Goal: Task Accomplishment & Management: Use online tool/utility

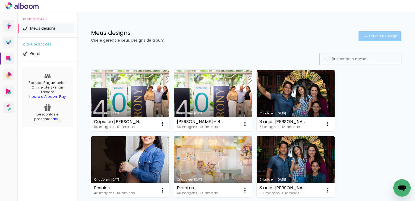
click at [377, 37] on span "Criar um design" at bounding box center [383, 36] width 28 height 4
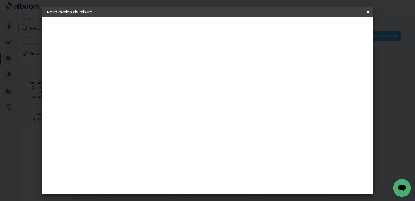
click at [136, 73] on input at bounding box center [136, 73] width 0 height 8
type input "15 Sofia"
type paper-input "15 Sofia"
click at [0, 0] on slot "Avançar" at bounding box center [0, 0] width 0 height 0
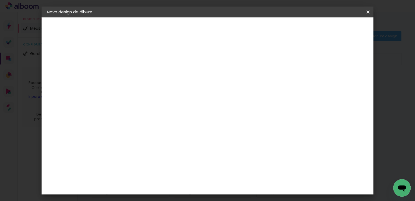
click at [156, 99] on div "AlfaFotoBook" at bounding box center [146, 100] width 29 height 4
click at [161, 100] on div "AlfaFotoBook" at bounding box center [146, 100] width 29 height 4
click at [0, 0] on slot "Avançar" at bounding box center [0, 0] width 0 height 0
click at [211, 116] on span "20.32 × 54 cm" at bounding box center [202, 123] width 18 height 14
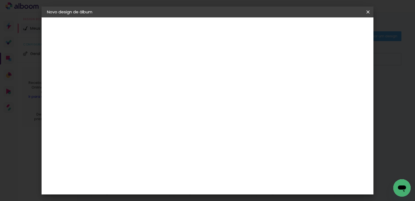
click at [0, 0] on slot "Avançar" at bounding box center [0, 0] width 0 height 0
type input "1"
type paper-input "1"
click at [138, 60] on input "1" at bounding box center [131, 58] width 19 height 7
type input "2"
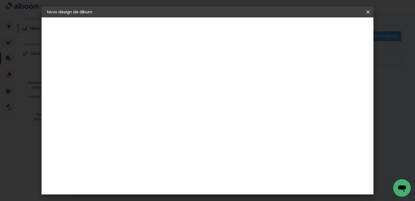
type paper-input "2"
click at [138, 56] on input "2" at bounding box center [131, 58] width 19 height 7
click at [334, 27] on span "Iniciar design" at bounding box center [322, 29] width 25 height 4
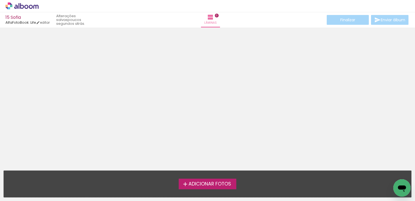
click at [209, 182] on span "Adicionar Fotos" at bounding box center [210, 183] width 43 height 5
click at [0, 0] on input "file" at bounding box center [0, 0] width 0 height 0
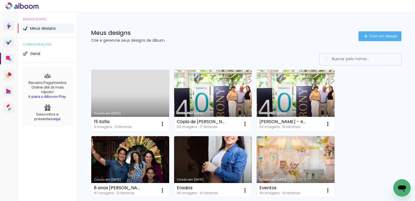
click at [137, 89] on link "Criado em [DATE]" at bounding box center [130, 100] width 78 height 61
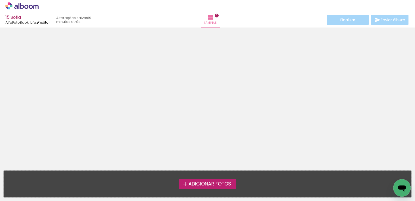
click at [46, 21] on link "editar" at bounding box center [43, 22] width 14 height 5
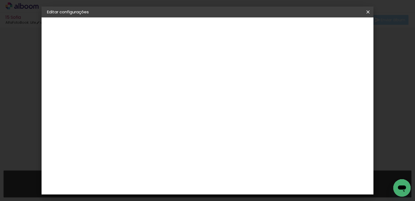
click at [0, 0] on slot "Voltar" at bounding box center [0, 0] width 0 height 0
click at [166, 89] on div "Escolha o tamanho" at bounding box center [150, 100] width 32 height 25
click at [166, 88] on div "Escolha o tamanho" at bounding box center [150, 100] width 32 height 25
click at [73, 81] on iron-pages "Modelo Escolhendo modelo... Tamanho livre" at bounding box center [77, 79] width 60 height 11
click at [0, 0] on slot "Voltar" at bounding box center [0, 0] width 0 height 0
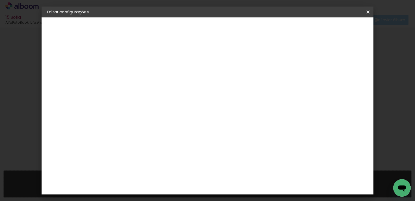
scroll to position [82, 0]
click at [161, 99] on div "AlfaFotoBook" at bounding box center [146, 100] width 29 height 4
click at [0, 0] on slot "Avançar" at bounding box center [0, 0] width 0 height 0
click at [83, 67] on div "AlfaFotoBook" at bounding box center [70, 67] width 25 height 4
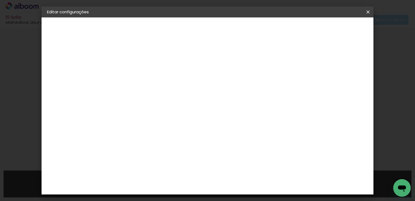
scroll to position [326, 0]
click at [146, 146] on div "Digipix Pro" at bounding box center [139, 150] width 14 height 9
click at [0, 0] on slot "Avançar" at bounding box center [0, 0] width 0 height 0
click at [157, 91] on input "text" at bounding box center [146, 95] width 21 height 8
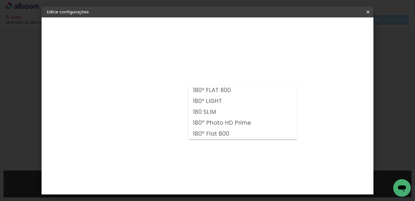
click at [232, 110] on paper-item "180 SLIM" at bounding box center [243, 112] width 109 height 11
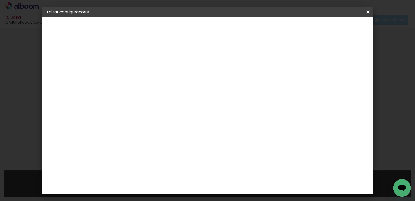
scroll to position [49, 0]
click at [0, 0] on slot "Voltar" at bounding box center [0, 0] width 0 height 0
click at [179, 146] on paper-item "DreambooksPro" at bounding box center [149, 152] width 59 height 12
click at [0, 0] on slot "Avançar" at bounding box center [0, 0] width 0 height 0
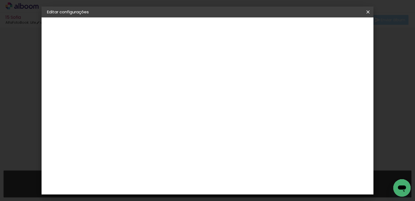
click at [157, 91] on input "text" at bounding box center [146, 95] width 21 height 8
click at [271, 93] on paper-item "Álbum" at bounding box center [243, 90] width 109 height 11
click at [0, 0] on slot "Voltar" at bounding box center [0, 0] width 0 height 0
click at [166, 134] on div "DM Encadernadora" at bounding box center [148, 138] width 33 height 9
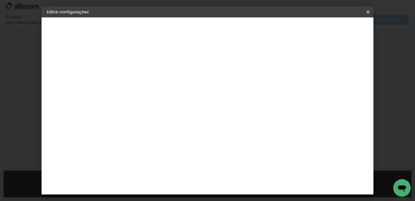
click at [166, 134] on div "DM Encadernadora" at bounding box center [148, 138] width 33 height 9
click at [0, 0] on slot "Avançar" at bounding box center [0, 0] width 0 height 0
click at [0, 0] on slot "Voltar" at bounding box center [0, 0] width 0 height 0
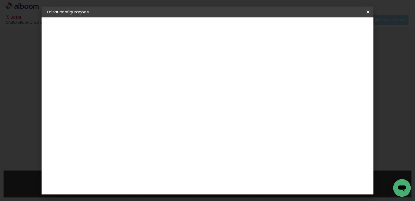
click at [145, 179] on div "Go image" at bounding box center [138, 183] width 13 height 9
click at [168, 182] on div "[PERSON_NAME]" at bounding box center [150, 184] width 36 height 4
click at [0, 0] on slot "Avançar" at bounding box center [0, 0] width 0 height 0
click at [157, 91] on input "text" at bounding box center [146, 95] width 21 height 8
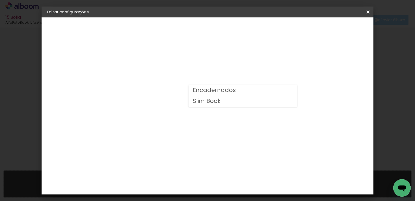
click at [258, 100] on paper-item "Slim Book" at bounding box center [243, 101] width 109 height 11
type input "Slim Book"
click at [193, 76] on span "20 × 25 cm" at bounding box center [183, 76] width 20 height 11
click at [0, 0] on slot "Avançar" at bounding box center [0, 0] width 0 height 0
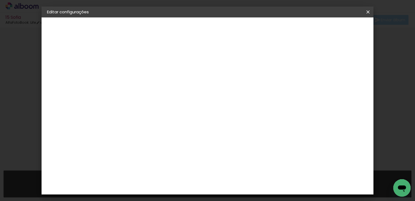
click at [304, 58] on div at bounding box center [301, 58] width 5 height 5
type paper-checkbox "on"
click at [135, 55] on input "2" at bounding box center [131, 58] width 19 height 7
type input "3"
type paper-input "3"
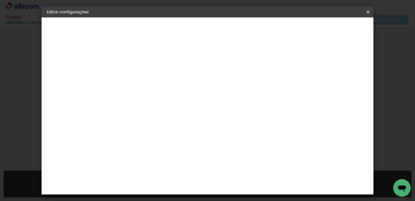
click at [139, 57] on input "3" at bounding box center [131, 58] width 19 height 7
drag, startPoint x: 142, startPoint y: 49, endPoint x: 148, endPoint y: 50, distance: 6.3
click at [148, 50] on div "mm Mostrar sangria 25 cm Largura da página 20.3 cm Altura 50 cm Largura da lâmi…" at bounding box center [230, 40] width 236 height 46
click at [132, 57] on input "3" at bounding box center [131, 58] width 19 height 7
type input "4"
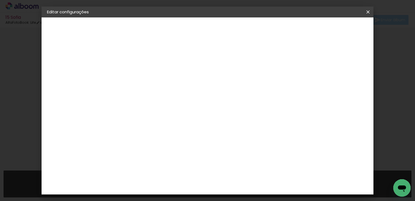
type paper-input "4"
click at [138, 57] on input "4" at bounding box center [131, 58] width 19 height 7
type input "5"
type paper-input "5"
click at [138, 57] on input "5" at bounding box center [131, 58] width 19 height 7
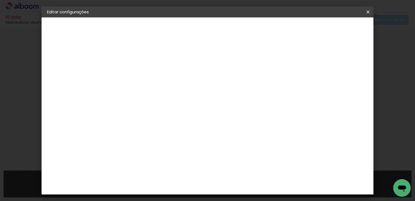
type input "6"
type paper-input "6"
click at [138, 57] on input "6" at bounding box center [131, 58] width 19 height 7
click at [340, 90] on div "25 cm Largura da página 20.3 cm Altura 50 cm Largura da lâmina (2 páginas) 7 mm…" at bounding box center [229, 86] width 219 height 43
click at [304, 58] on div at bounding box center [301, 58] width 5 height 5
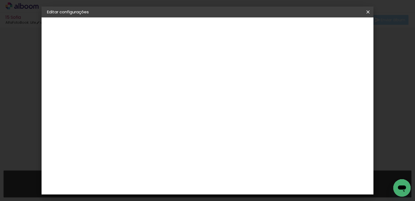
click at [304, 58] on div at bounding box center [301, 58] width 5 height 5
type input "5"
type paper-input "5"
click at [139, 60] on input "5" at bounding box center [131, 58] width 19 height 7
type input "4"
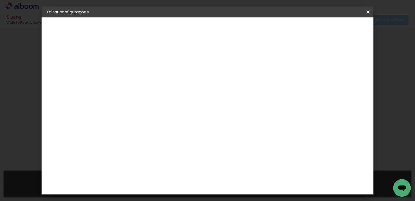
type paper-input "4"
click at [139, 60] on input "4" at bounding box center [131, 58] width 19 height 7
type input "3"
type paper-input "3"
click at [139, 60] on input "3" at bounding box center [131, 58] width 19 height 7
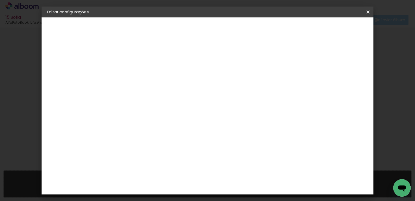
type input "2"
type paper-input "2"
click at [139, 60] on input "2" at bounding box center [131, 58] width 19 height 7
type input "1"
type paper-input "1"
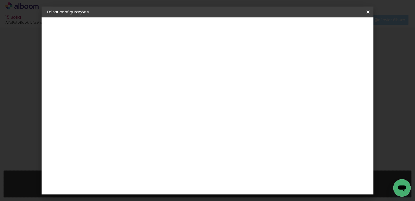
click at [139, 60] on input "1" at bounding box center [131, 58] width 19 height 7
type input "0"
type paper-input "0"
click at [139, 60] on input "0" at bounding box center [131, 58] width 19 height 7
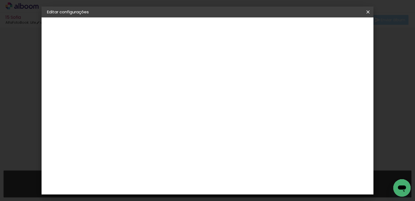
type input "1"
type paper-input "1"
click at [139, 56] on input "1" at bounding box center [131, 58] width 19 height 7
type input "2"
type paper-input "2"
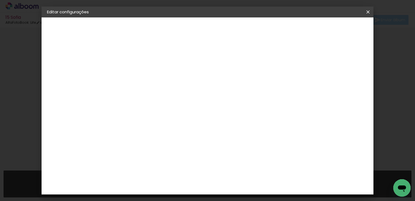
click at [139, 56] on input "2" at bounding box center [131, 58] width 19 height 7
type input "3"
type paper-input "3"
click at [139, 56] on input "3" at bounding box center [131, 58] width 19 height 7
type input "4"
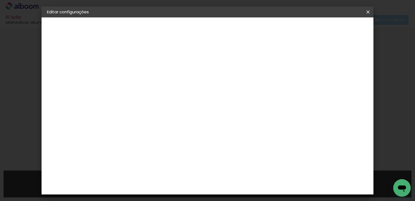
type paper-input "4"
click at [139, 56] on input "4" at bounding box center [131, 58] width 19 height 7
type input "5"
type paper-input "5"
click at [139, 56] on input "5" at bounding box center [131, 58] width 19 height 7
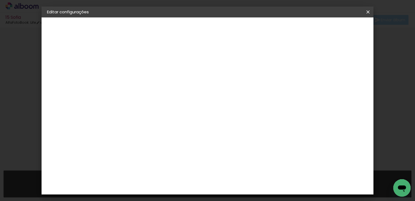
type input "6"
type paper-input "6"
click at [139, 56] on input "6" at bounding box center [131, 58] width 19 height 7
click at [334, 29] on span "Salvar configurações" at bounding box center [314, 29] width 40 height 4
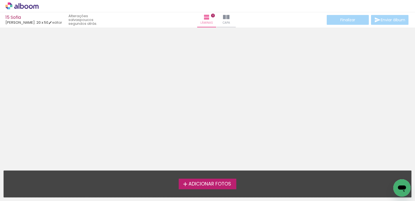
click at [214, 183] on span "Adicionar Fotos" at bounding box center [210, 183] width 43 height 5
click at [0, 0] on input "file" at bounding box center [0, 0] width 0 height 0
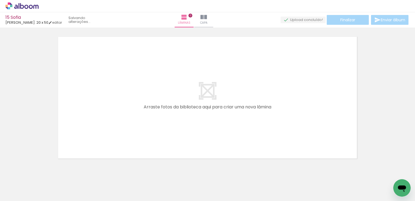
scroll to position [7, 0]
click at [196, 17] on iron-icon at bounding box center [193, 17] width 7 height 7
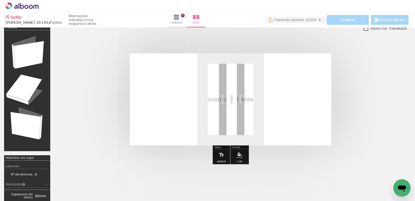
scroll to position [0, 544]
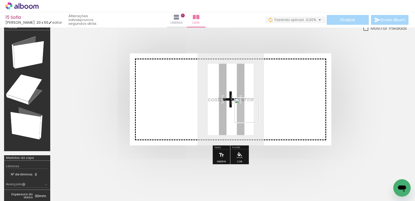
drag, startPoint x: 387, startPoint y: 184, endPoint x: 241, endPoint y: 109, distance: 164.4
click at [241, 109] on quentale-workspace at bounding box center [207, 100] width 415 height 201
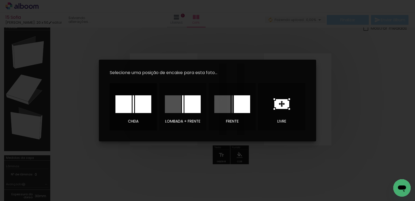
click at [136, 102] on div at bounding box center [143, 104] width 16 height 18
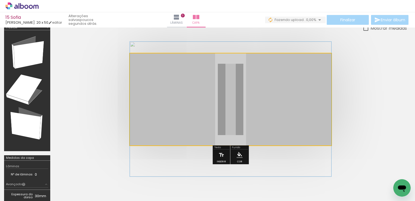
drag, startPoint x: 257, startPoint y: 107, endPoint x: 258, endPoint y: 117, distance: 9.8
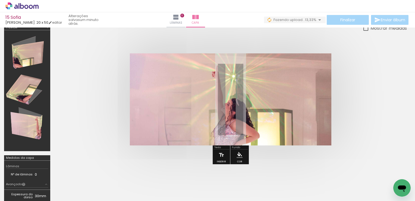
scroll to position [0, 0]
click at [18, 192] on span "Adicionar Fotos" at bounding box center [19, 193] width 16 height 6
click at [0, 0] on input "file" at bounding box center [0, 0] width 0 height 0
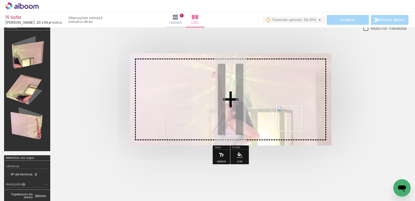
drag, startPoint x: 365, startPoint y: 184, endPoint x: 262, endPoint y: 115, distance: 124.6
click at [262, 115] on quentale-workspace at bounding box center [207, 100] width 415 height 201
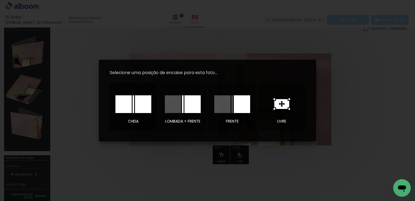
click at [126, 102] on div at bounding box center [124, 104] width 16 height 18
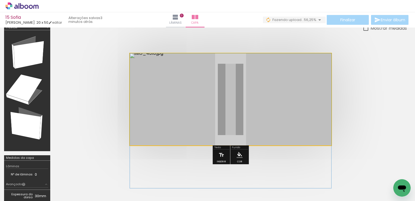
drag, startPoint x: 283, startPoint y: 96, endPoint x: 283, endPoint y: 125, distance: 28.5
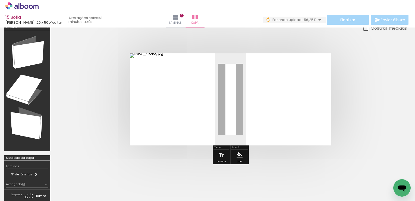
click at [388, 183] on div at bounding box center [393, 182] width 27 height 18
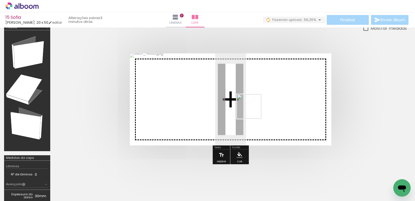
drag, startPoint x: 388, startPoint y: 185, endPoint x: 245, endPoint y: 105, distance: 163.7
click at [245, 105] on quentale-workspace at bounding box center [207, 100] width 415 height 201
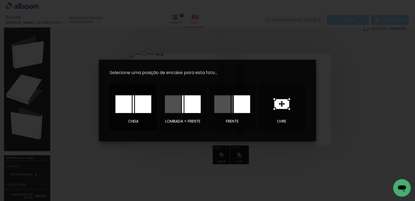
click at [136, 105] on div at bounding box center [143, 104] width 16 height 18
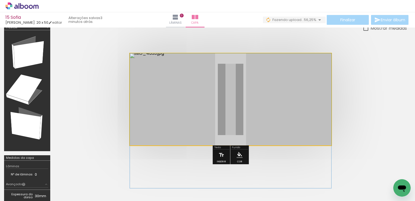
drag, startPoint x: 254, startPoint y: 87, endPoint x: 265, endPoint y: 117, distance: 31.5
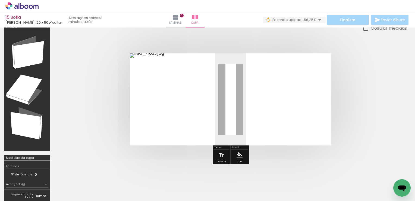
click at [289, 93] on quentale-photo at bounding box center [231, 99] width 202 height 92
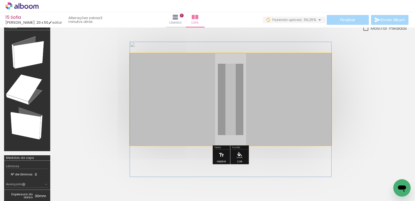
drag, startPoint x: 242, startPoint y: 100, endPoint x: 264, endPoint y: 98, distance: 22.4
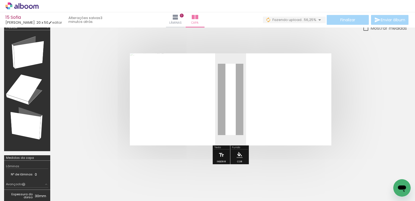
drag, startPoint x: 210, startPoint y: 67, endPoint x: 191, endPoint y: 67, distance: 19.6
click at [191, 67] on div at bounding box center [190, 67] width 3 height 3
drag, startPoint x: 191, startPoint y: 67, endPoint x: 225, endPoint y: 67, distance: 34.3
type paper-slider "100"
click at [225, 63] on div "P&B Largura Cor" at bounding box center [240, 63] width 202 height 0
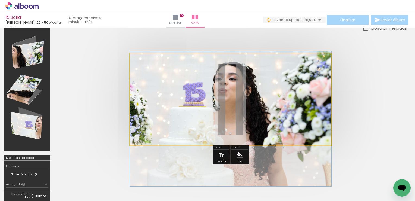
drag, startPoint x: 150, startPoint y: 67, endPoint x: 143, endPoint y: 69, distance: 6.6
type paper-slider "100"
click at [143, 69] on div at bounding box center [159, 67] width 38 height 8
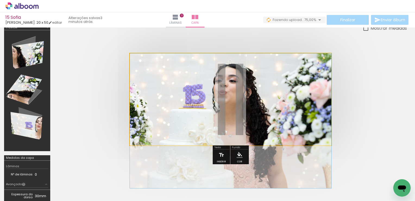
click at [263, 104] on quentale-photo at bounding box center [231, 99] width 202 height 92
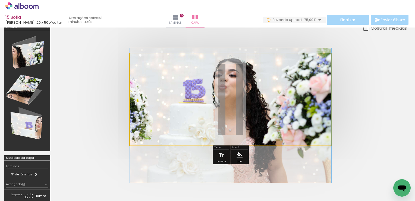
drag, startPoint x: 263, startPoint y: 104, endPoint x: 262, endPoint y: 98, distance: 6.3
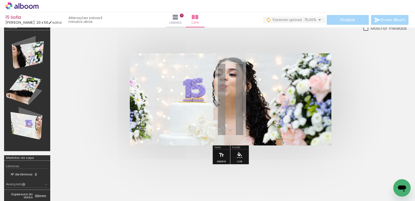
drag, startPoint x: 262, startPoint y: 98, endPoint x: 358, endPoint y: 66, distance: 101.4
click at [358, 66] on quentale-cover at bounding box center [230, 99] width 309 height 92
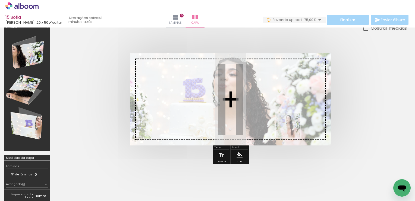
drag, startPoint x: 386, startPoint y: 183, endPoint x: 274, endPoint y: 117, distance: 130.1
click at [274, 117] on quentale-workspace at bounding box center [207, 100] width 415 height 201
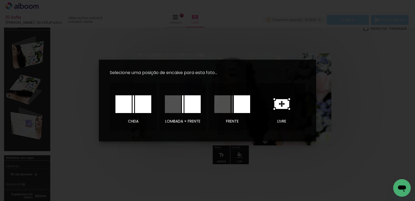
click at [279, 101] on icon at bounding box center [282, 104] width 15 height 10
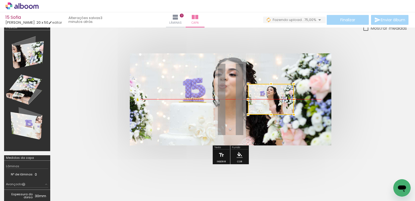
drag, startPoint x: 233, startPoint y: 101, endPoint x: 273, endPoint y: 99, distance: 40.2
click at [273, 99] on div at bounding box center [271, 99] width 46 height 31
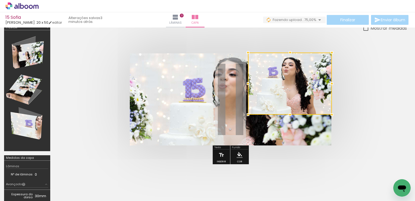
drag, startPoint x: 293, startPoint y: 83, endPoint x: 335, endPoint y: 53, distance: 51.2
click at [335, 53] on div at bounding box center [332, 52] width 11 height 11
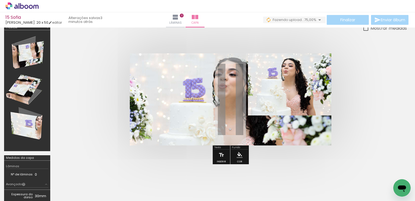
click at [251, 110] on quentale-photo at bounding box center [289, 84] width 83 height 62
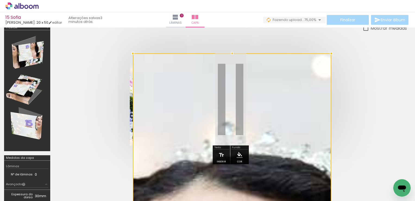
drag, startPoint x: 248, startPoint y: 115, endPoint x: 138, endPoint y: 111, distance: 109.9
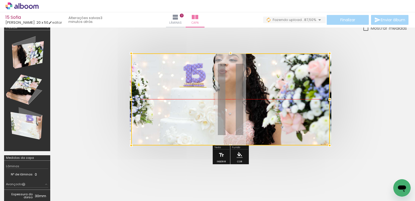
drag, startPoint x: 266, startPoint y: 99, endPoint x: 261, endPoint y: 114, distance: 15.7
click at [261, 114] on div at bounding box center [230, 99] width 199 height 92
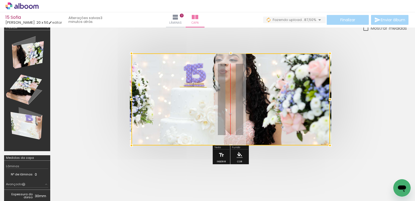
drag, startPoint x: 270, startPoint y: 93, endPoint x: 274, endPoint y: 104, distance: 12.0
click at [274, 104] on div at bounding box center [231, 99] width 199 height 92
drag, startPoint x: 264, startPoint y: 99, endPoint x: 359, endPoint y: 69, distance: 99.4
click at [359, 69] on quentale-cover at bounding box center [230, 99] width 309 height 92
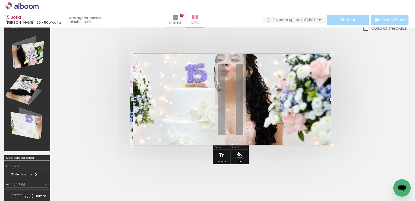
drag, startPoint x: 300, startPoint y: 108, endPoint x: 356, endPoint y: 143, distance: 65.8
click at [356, 143] on quentale-cover at bounding box center [230, 99] width 309 height 92
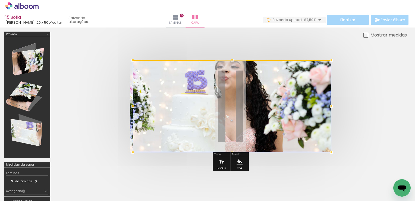
scroll to position [0, 0]
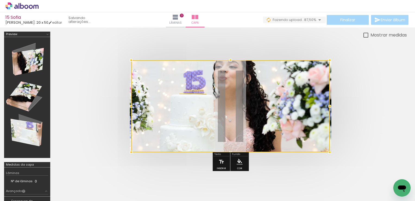
drag, startPoint x: 249, startPoint y: 114, endPoint x: 245, endPoint y: 111, distance: 4.9
click at [245, 111] on div at bounding box center [230, 106] width 199 height 92
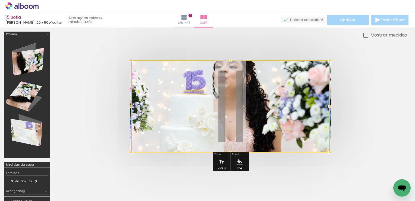
click at [314, 100] on div at bounding box center [230, 106] width 199 height 92
click at [238, 160] on iron-icon "color picker" at bounding box center [240, 161] width 6 height 6
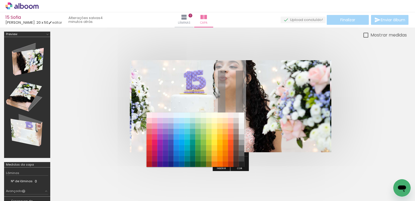
click at [355, 107] on quentale-cover at bounding box center [230, 106] width 309 height 92
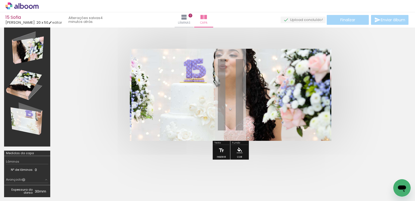
scroll to position [54, 0]
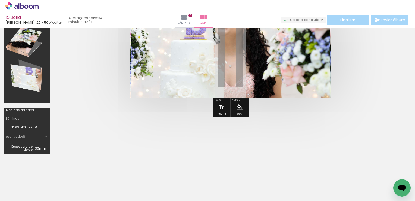
click at [220, 113] on div "Inserir" at bounding box center [221, 114] width 9 height 2
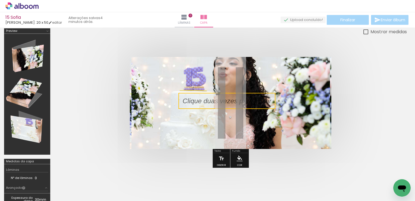
scroll to position [0, 0]
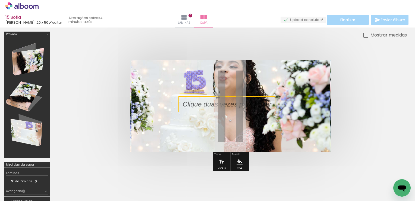
click at [343, 100] on quentale-cover at bounding box center [230, 106] width 309 height 92
drag, startPoint x: 225, startPoint y: 105, endPoint x: 209, endPoint y: 103, distance: 16.5
click at [209, 103] on p at bounding box center [231, 104] width 97 height 10
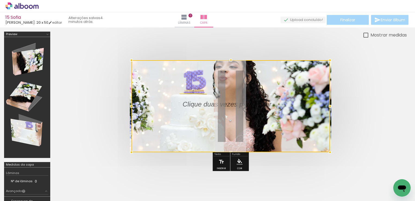
click at [223, 104] on div at bounding box center [231, 106] width 199 height 92
click at [235, 105] on div at bounding box center [231, 106] width 199 height 92
click at [228, 104] on div at bounding box center [231, 106] width 199 height 92
drag, startPoint x: 254, startPoint y: 104, endPoint x: 255, endPoint y: 110, distance: 6.8
click at [255, 110] on div at bounding box center [231, 106] width 199 height 92
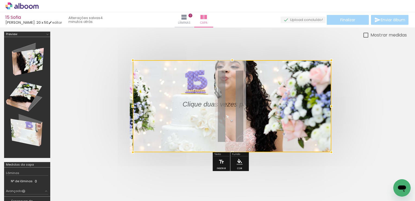
drag, startPoint x: 254, startPoint y: 103, endPoint x: 272, endPoint y: 114, distance: 20.7
click at [272, 114] on div at bounding box center [232, 106] width 199 height 92
drag, startPoint x: 165, startPoint y: 109, endPoint x: 233, endPoint y: 120, distance: 68.5
click at [233, 120] on div at bounding box center [232, 106] width 199 height 92
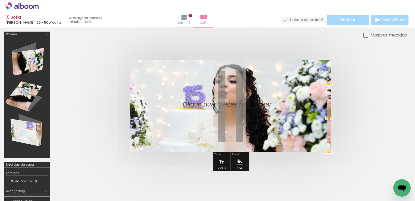
drag, startPoint x: 133, startPoint y: 59, endPoint x: 260, endPoint y: 73, distance: 127.1
click at [260, 73] on album-spread at bounding box center [231, 106] width 202 height 92
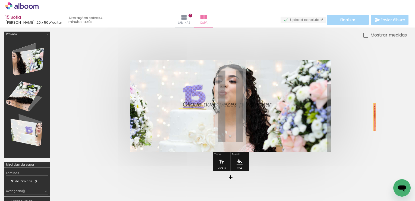
drag, startPoint x: 329, startPoint y: 110, endPoint x: 375, endPoint y: 117, distance: 46.5
drag, startPoint x: 239, startPoint y: 103, endPoint x: 326, endPoint y: 111, distance: 87.4
click at [326, 111] on album-spread at bounding box center [231, 106] width 202 height 92
click at [239, 102] on p at bounding box center [231, 104] width 97 height 10
click at [0, 0] on quentale-selection at bounding box center [0, 0] width 0 height 0
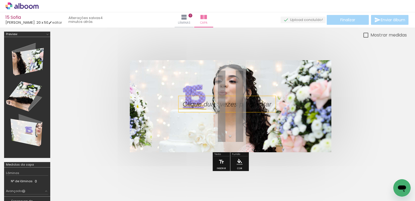
type input "Sans Serif"
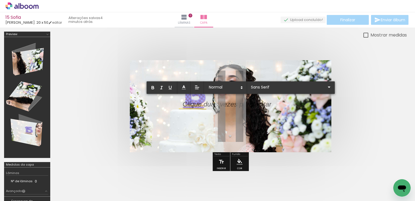
click at [353, 104] on quentale-cover at bounding box center [230, 106] width 309 height 92
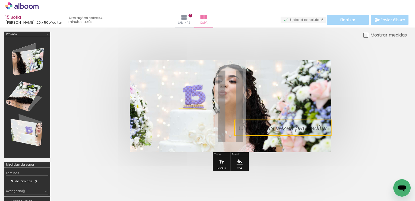
drag, startPoint x: 217, startPoint y: 104, endPoint x: 330, endPoint y: 127, distance: 114.9
click at [330, 127] on quentale-selection at bounding box center [283, 128] width 97 height 16
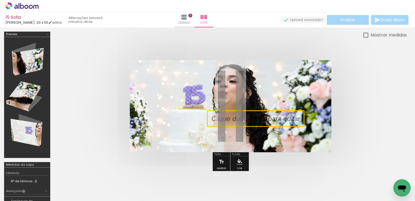
drag, startPoint x: 303, startPoint y: 127, endPoint x: 276, endPoint y: 117, distance: 28.4
click at [276, 117] on quentale-selection at bounding box center [255, 118] width 97 height 16
click at [188, 18] on iron-icon at bounding box center [184, 17] width 7 height 7
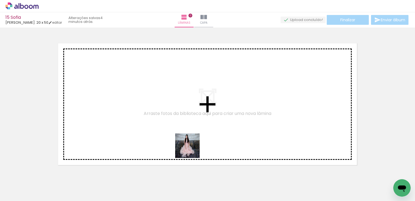
drag, startPoint x: 57, startPoint y: 184, endPoint x: 218, endPoint y: 129, distance: 169.4
click at [218, 129] on quentale-workspace at bounding box center [207, 100] width 415 height 201
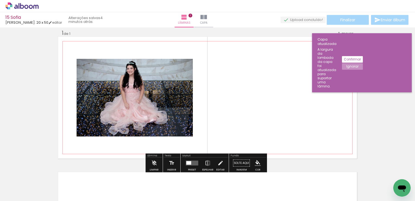
scroll to position [7, 0]
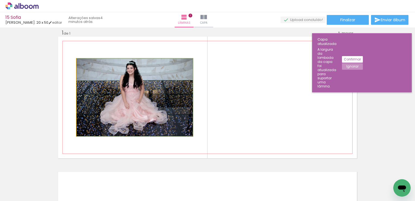
click at [136, 95] on quentale-photo at bounding box center [135, 96] width 116 height 77
click at [130, 107] on quentale-photo at bounding box center [135, 96] width 116 height 77
drag, startPoint x: 118, startPoint y: 103, endPoint x: 124, endPoint y: 103, distance: 6.0
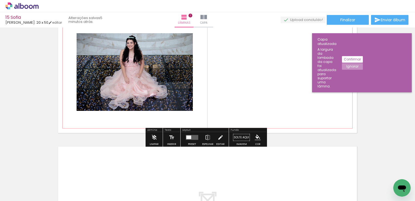
scroll to position [34, 0]
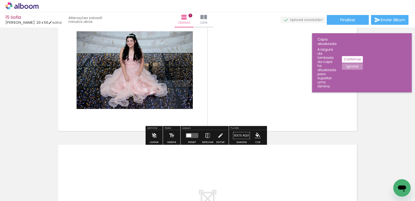
click at [191, 136] on quentale-layouter at bounding box center [192, 135] width 13 height 5
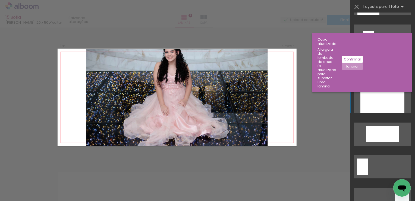
scroll to position [707, 0]
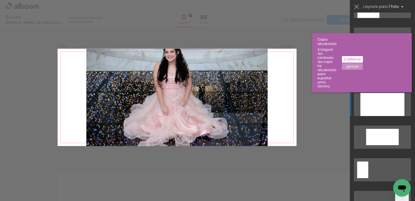
click at [386, 107] on div at bounding box center [383, 104] width 44 height 23
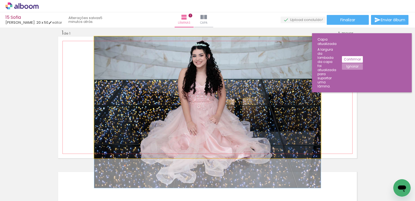
drag, startPoint x: 222, startPoint y: 75, endPoint x: 222, endPoint y: 93, distance: 18.2
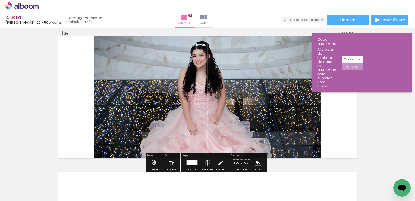
click at [379, 111] on div "Inserir lâmina 1 de 1" at bounding box center [207, 158] width 415 height 270
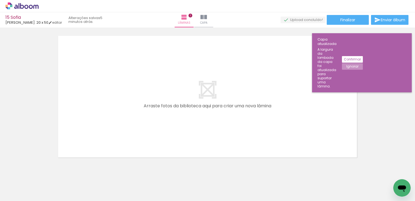
scroll to position [0, 0]
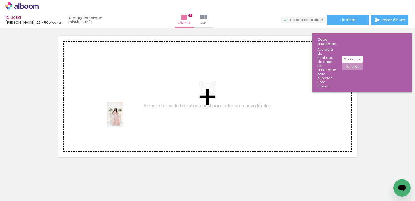
drag, startPoint x: 57, startPoint y: 187, endPoint x: 123, endPoint y: 119, distance: 95.2
click at [123, 119] on quentale-workspace at bounding box center [207, 100] width 415 height 201
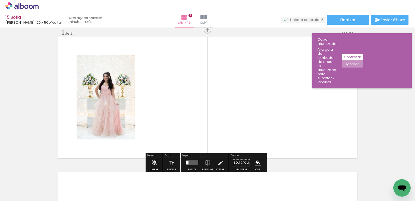
scroll to position [0, 211]
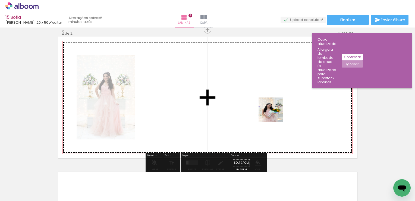
drag, startPoint x: 269, startPoint y: 184, endPoint x: 280, endPoint y: 105, distance: 79.9
click at [280, 105] on quentale-workspace at bounding box center [207, 100] width 415 height 201
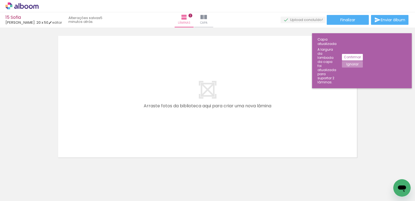
scroll to position [0, 0]
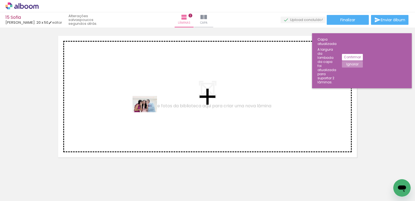
drag, startPoint x: 176, startPoint y: 186, endPoint x: 149, endPoint y: 112, distance: 78.5
click at [149, 112] on quentale-workspace at bounding box center [207, 100] width 415 height 201
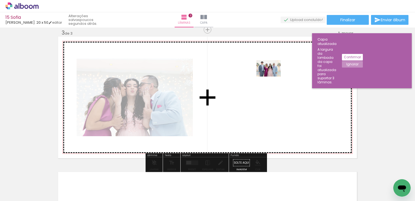
drag, startPoint x: 214, startPoint y: 188, endPoint x: 273, endPoint y: 76, distance: 126.5
click at [273, 76] on quentale-workspace at bounding box center [207, 100] width 415 height 201
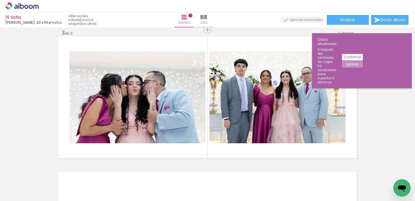
scroll to position [0, 527]
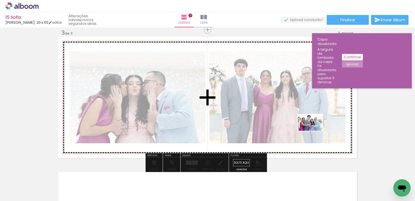
drag, startPoint x: 320, startPoint y: 181, endPoint x: 315, endPoint y: 130, distance: 50.6
click at [315, 130] on quentale-workspace at bounding box center [207, 100] width 415 height 201
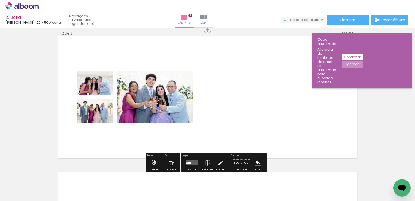
click at [188, 162] on div at bounding box center [189, 162] width 3 height 2
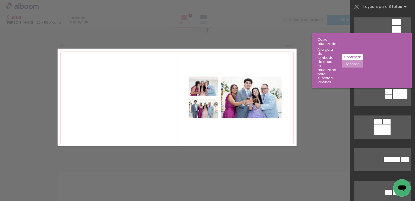
scroll to position [897, 0]
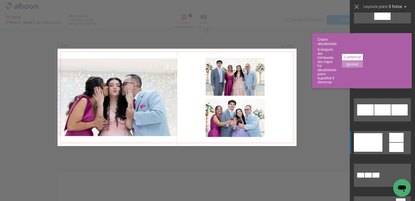
click at [374, 139] on div at bounding box center [368, 142] width 29 height 18
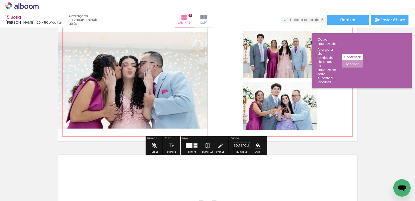
scroll to position [304, 0]
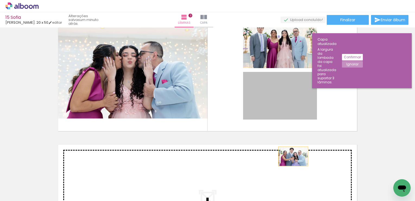
drag, startPoint x: 290, startPoint y: 98, endPoint x: 291, endPoint y: 157, distance: 58.7
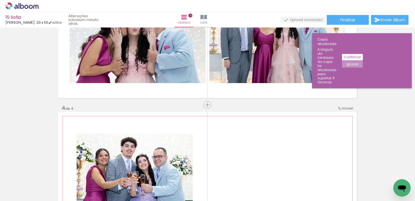
scroll to position [303, 0]
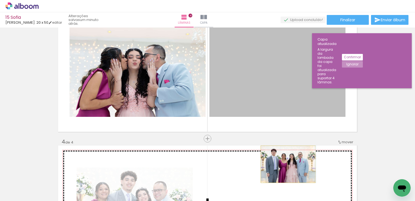
drag, startPoint x: 286, startPoint y: 80, endPoint x: 286, endPoint y: 164, distance: 84.0
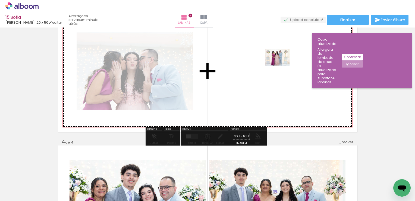
drag, startPoint x: 107, startPoint y: 172, endPoint x: 282, endPoint y: 66, distance: 204.0
click at [282, 66] on quentale-workspace at bounding box center [207, 100] width 415 height 201
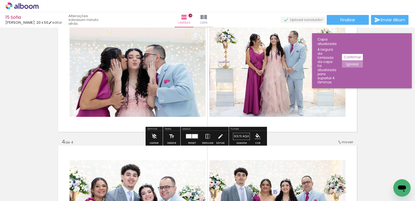
click at [188, 137] on div at bounding box center [188, 136] width 5 height 4
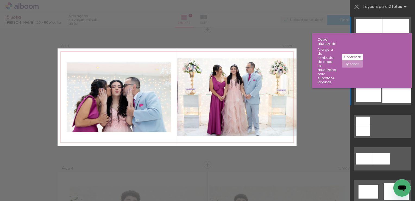
scroll to position [277, 0]
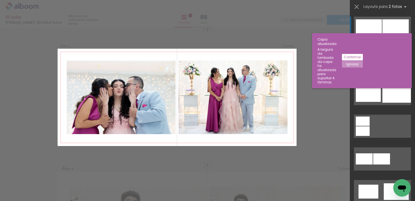
click at [393, 23] on div at bounding box center [396, 28] width 26 height 18
click at [323, 109] on div "Confirmar Cancelar" at bounding box center [207, 94] width 415 height 689
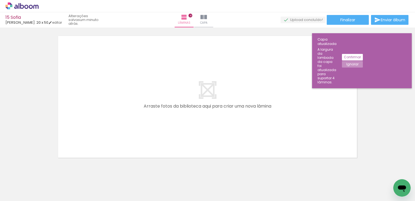
scroll to position [549, 0]
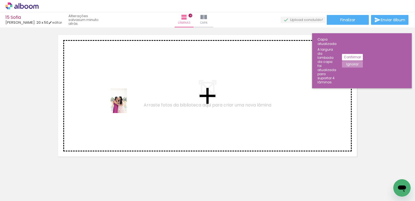
drag, startPoint x: 197, startPoint y: 187, endPoint x: 133, endPoint y: 111, distance: 99.3
click at [126, 104] on quentale-workspace at bounding box center [207, 100] width 415 height 201
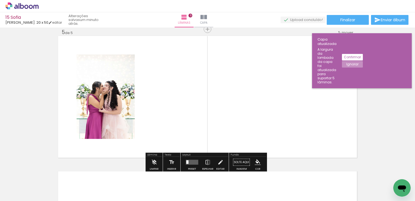
scroll to position [547, 0]
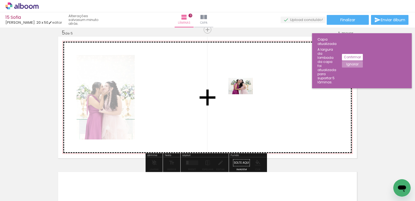
drag, startPoint x: 261, startPoint y: 191, endPoint x: 245, endPoint y: 94, distance: 98.4
click at [245, 94] on quentale-workspace at bounding box center [207, 100] width 415 height 201
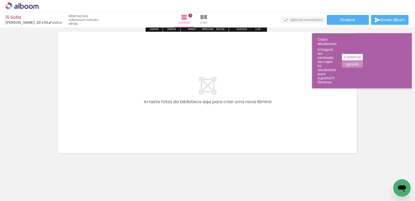
scroll to position [692, 0]
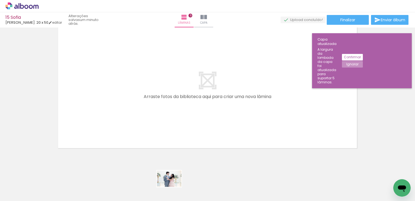
drag, startPoint x: 173, startPoint y: 183, endPoint x: 173, endPoint y: 186, distance: 3.0
click at [173, 186] on div at bounding box center [166, 182] width 27 height 18
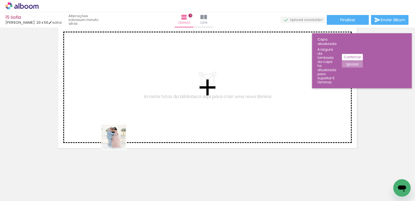
drag, startPoint x: 46, startPoint y: 185, endPoint x: 179, endPoint y: 110, distance: 152.4
click at [179, 110] on quentale-workspace at bounding box center [207, 100] width 415 height 201
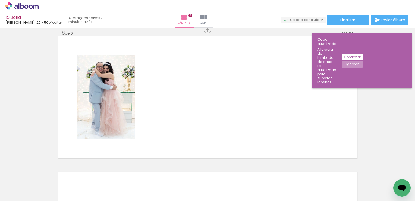
scroll to position [0, 0]
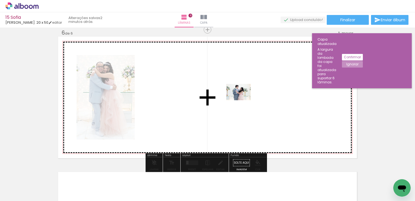
drag, startPoint x: 240, startPoint y: 184, endPoint x: 243, endPoint y: 100, distance: 84.3
click at [243, 100] on quentale-workspace at bounding box center [207, 100] width 415 height 201
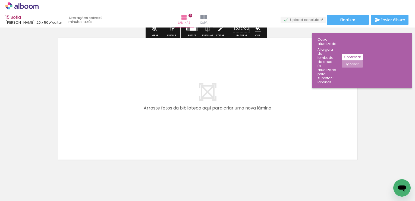
scroll to position [818, 0]
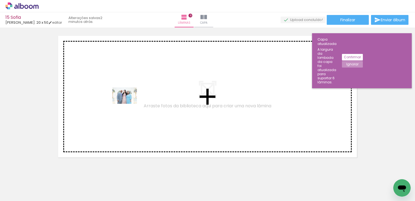
drag, startPoint x: 102, startPoint y: 182, endPoint x: 129, endPoint y: 104, distance: 83.3
click at [129, 104] on quentale-workspace at bounding box center [207, 100] width 415 height 201
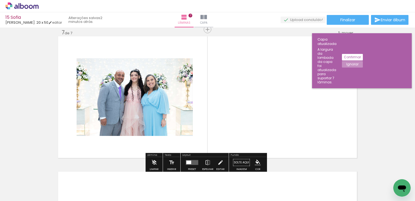
scroll to position [817, 0]
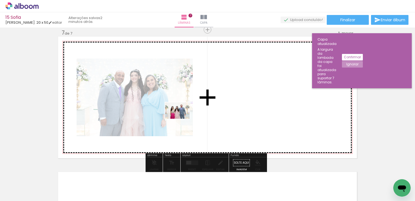
drag, startPoint x: 198, startPoint y: 173, endPoint x: 182, endPoint y: 119, distance: 56.9
click at [182, 119] on quentale-workspace at bounding box center [207, 100] width 415 height 201
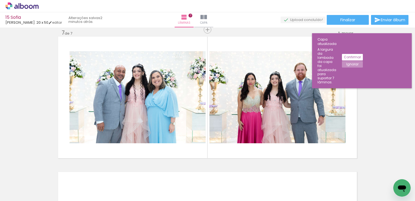
scroll to position [0, 371]
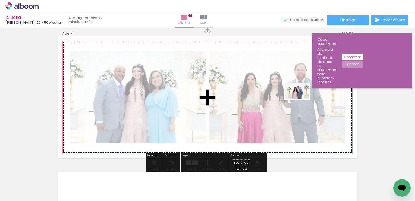
drag, startPoint x: 325, startPoint y: 183, endPoint x: 301, endPoint y: 99, distance: 87.1
click at [301, 99] on quentale-workspace at bounding box center [207, 100] width 415 height 201
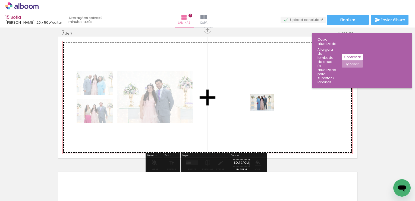
drag, startPoint x: 203, startPoint y: 186, endPoint x: 266, endPoint y: 110, distance: 98.6
click at [266, 110] on quentale-workspace at bounding box center [207, 100] width 415 height 201
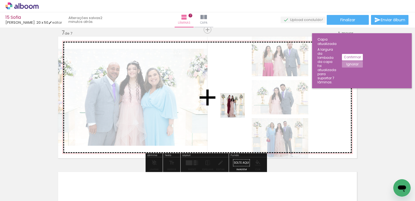
drag, startPoint x: 234, startPoint y: 186, endPoint x: 237, endPoint y: 109, distance: 77.3
click at [237, 109] on quentale-workspace at bounding box center [207, 100] width 415 height 201
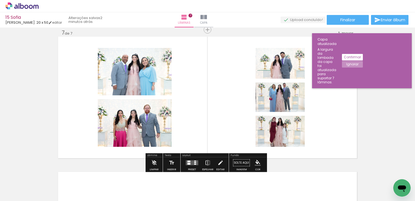
scroll to position [0, 108]
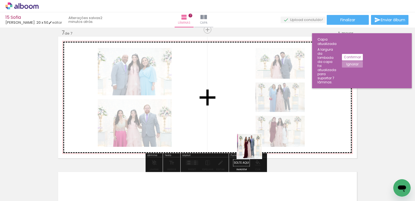
drag, startPoint x: 249, startPoint y: 186, endPoint x: 255, endPoint y: 122, distance: 64.5
click at [255, 122] on quentale-workspace at bounding box center [207, 100] width 415 height 201
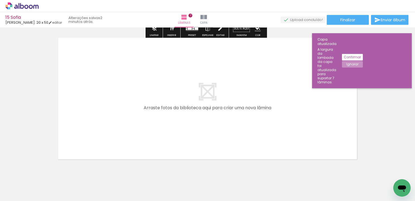
scroll to position [953, 0]
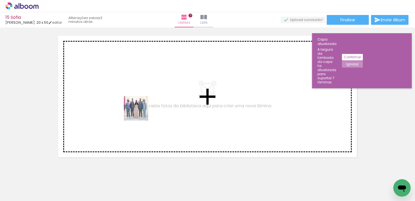
drag, startPoint x: 116, startPoint y: 183, endPoint x: 142, endPoint y: 107, distance: 80.2
click at [142, 107] on quentale-workspace at bounding box center [207, 100] width 415 height 201
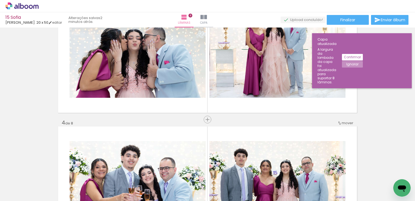
scroll to position [273, 0]
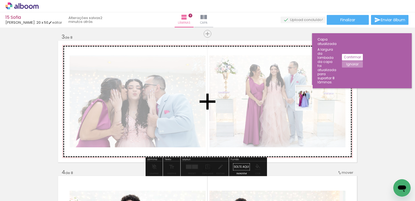
drag, startPoint x: 273, startPoint y: 189, endPoint x: 313, endPoint y: 102, distance: 95.5
click at [313, 102] on quentale-workspace at bounding box center [207, 100] width 415 height 201
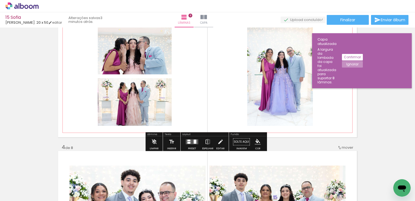
scroll to position [300, 0]
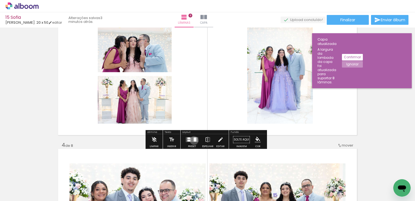
click at [194, 140] on div at bounding box center [195, 139] width 3 height 4
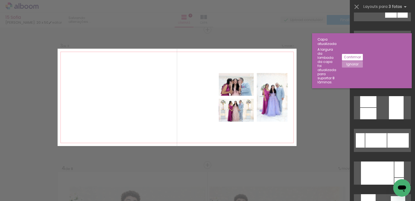
scroll to position [136, 0]
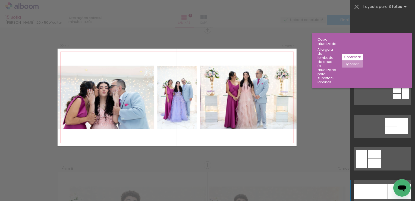
scroll to position [0, 605]
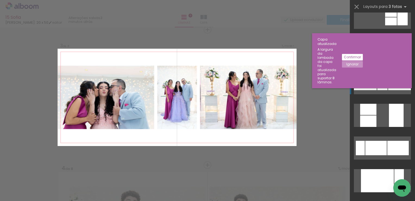
click at [388, 81] on div at bounding box center [399, 82] width 23 height 15
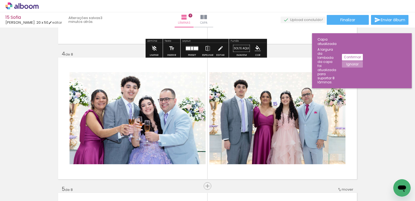
scroll to position [413, 0]
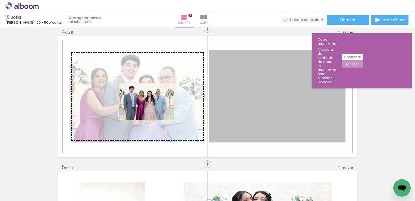
drag, startPoint x: 273, startPoint y: 98, endPoint x: 145, endPoint y: 101, distance: 128.4
click at [0, 0] on slot at bounding box center [0, 0] width 0 height 0
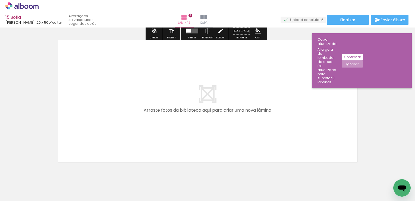
scroll to position [1093, 0]
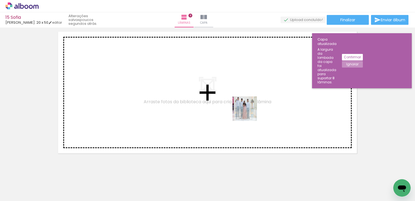
drag, startPoint x: 295, startPoint y: 183, endPoint x: 249, endPoint y: 113, distance: 84.2
click at [249, 113] on quentale-workspace at bounding box center [207, 100] width 415 height 201
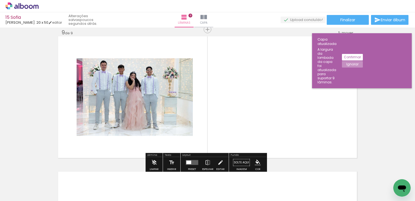
scroll to position [1088, 0]
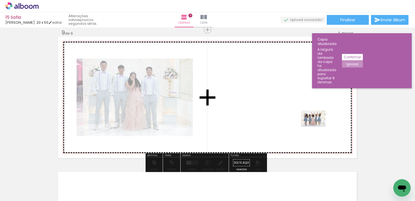
drag, startPoint x: 327, startPoint y: 188, endPoint x: 318, endPoint y: 127, distance: 62.4
click at [318, 127] on quentale-workspace at bounding box center [207, 100] width 415 height 201
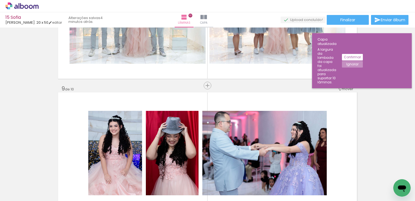
scroll to position [1015, 0]
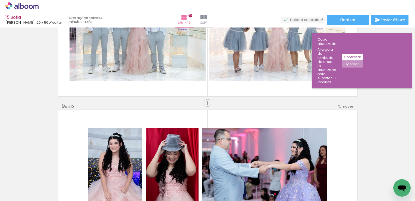
click at [0, 0] on slot "Confirmar" at bounding box center [0, 0] width 0 height 0
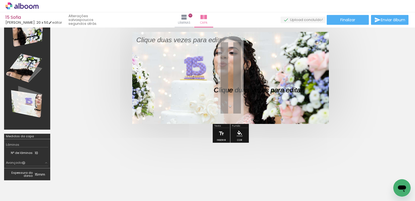
scroll to position [4, 0]
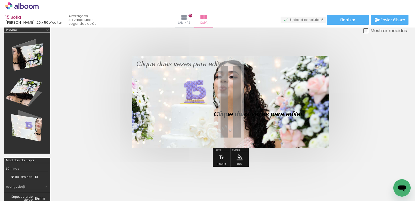
drag, startPoint x: 257, startPoint y: 112, endPoint x: 209, endPoint y: 97, distance: 50.6
click at [209, 97] on album-spread at bounding box center [230, 102] width 197 height 92
click at [256, 112] on p at bounding box center [262, 114] width 97 height 10
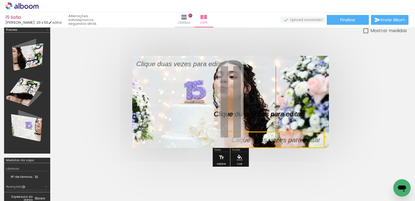
drag, startPoint x: 284, startPoint y: 114, endPoint x: 304, endPoint y: 173, distance: 62.8
click at [304, 173] on quentale-workspace at bounding box center [207, 100] width 415 height 201
click at [264, 115] on p at bounding box center [262, 114] width 97 height 10
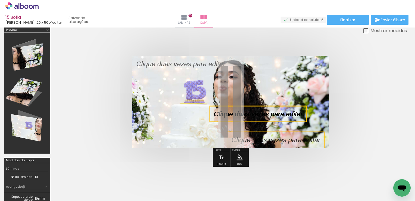
drag, startPoint x: 262, startPoint y: 113, endPoint x: 349, endPoint y: 127, distance: 87.7
click at [349, 127] on quentale-cover at bounding box center [230, 102] width 309 height 92
click at [285, 112] on quentale-selection at bounding box center [258, 114] width 97 height 16
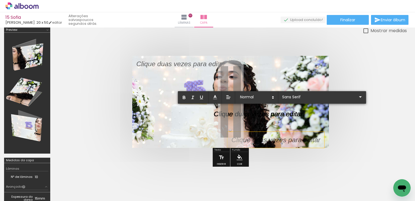
click at [285, 114] on p at bounding box center [258, 117] width 89 height 10
click at [362, 123] on quentale-cover at bounding box center [230, 102] width 309 height 92
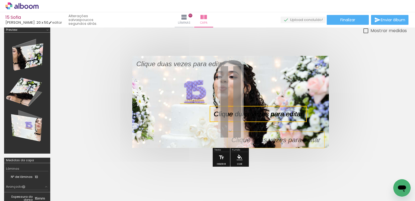
click at [286, 114] on quentale-selection at bounding box center [258, 114] width 97 height 16
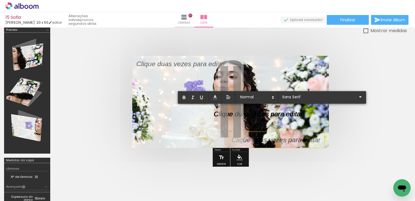
click at [304, 138] on p at bounding box center [280, 140] width 97 height 10
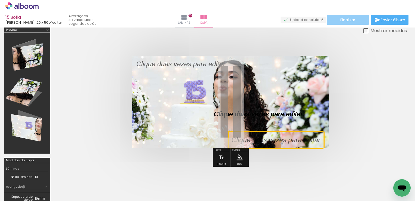
click at [333, 21] on paper-button "Finalizar" at bounding box center [348, 20] width 42 height 10
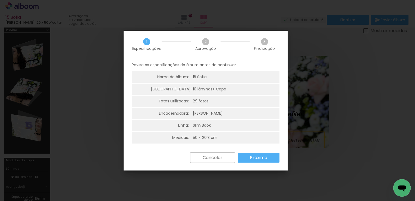
scroll to position [1, 0]
click at [0, 0] on slot "Próximo" at bounding box center [0, 0] width 0 height 0
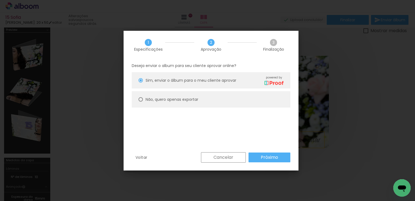
click at [139, 98] on div at bounding box center [141, 99] width 4 height 4
type paper-radio-button "on"
click at [0, 0] on slot "Próximo" at bounding box center [0, 0] width 0 height 0
type input "Alta, 300 DPI"
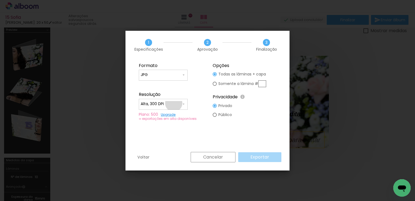
click at [174, 103] on input "Alta, 300 DPI" at bounding box center [161, 103] width 41 height 5
click at [190, 86] on fieldset "Formato JPG PDF Resolução Alta, 300 DPI Baixa Plano: 500 Upgrade ∞ exportações …" at bounding box center [170, 91] width 73 height 65
click at [170, 73] on input "JPG" at bounding box center [161, 74] width 41 height 5
type input "JPG"
click at [0, 0] on slot "Exportar" at bounding box center [0, 0] width 0 height 0
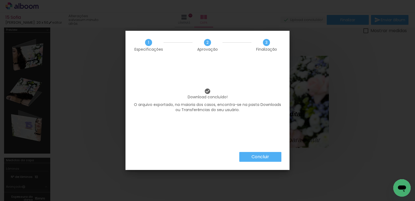
scroll to position [0, 520]
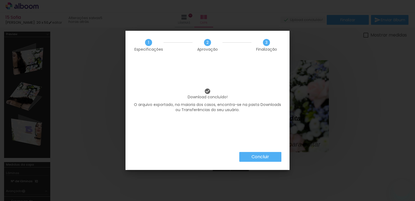
click at [0, 0] on slot "Concluir" at bounding box center [0, 0] width 0 height 0
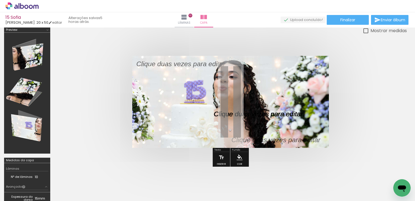
scroll to position [0, 605]
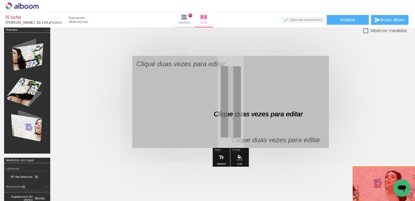
drag, startPoint x: 270, startPoint y: 91, endPoint x: 392, endPoint y: 184, distance: 153.2
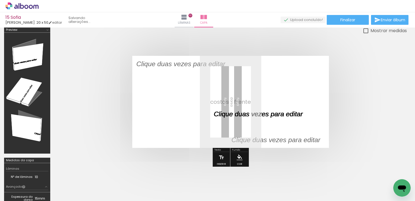
drag, startPoint x: 251, startPoint y: 115, endPoint x: 328, endPoint y: 150, distance: 84.6
click at [328, 150] on div at bounding box center [230, 101] width 353 height 135
click at [266, 114] on p at bounding box center [262, 114] width 97 height 10
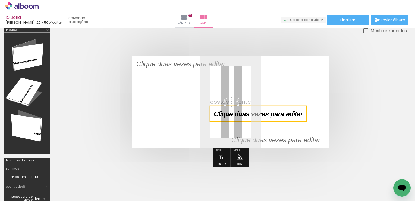
click at [266, 114] on quentale-selection at bounding box center [258, 114] width 97 height 16
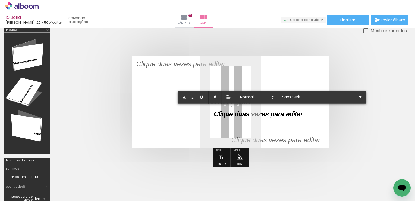
click at [391, 116] on div at bounding box center [230, 101] width 353 height 135
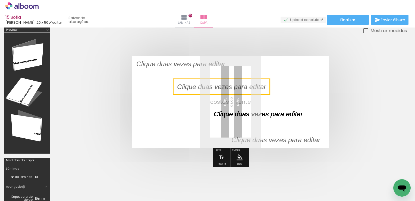
drag, startPoint x: 270, startPoint y: 112, endPoint x: 233, endPoint y: 85, distance: 45.9
click at [233, 85] on quentale-selection at bounding box center [221, 87] width 97 height 16
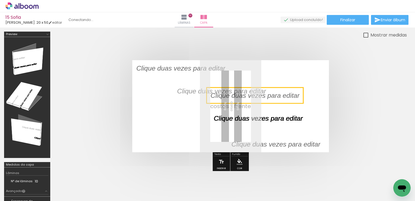
drag, startPoint x: 235, startPoint y: 91, endPoint x: 269, endPoint y: 95, distance: 34.0
click at [269, 95] on quentale-selection at bounding box center [255, 95] width 97 height 16
